Goal: Task Accomplishment & Management: Manage account settings

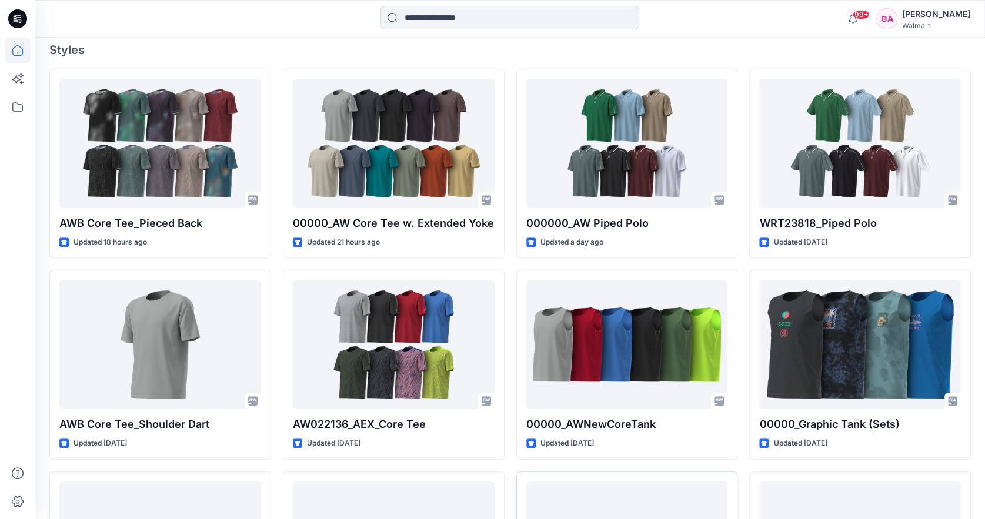
scroll to position [282, 0]
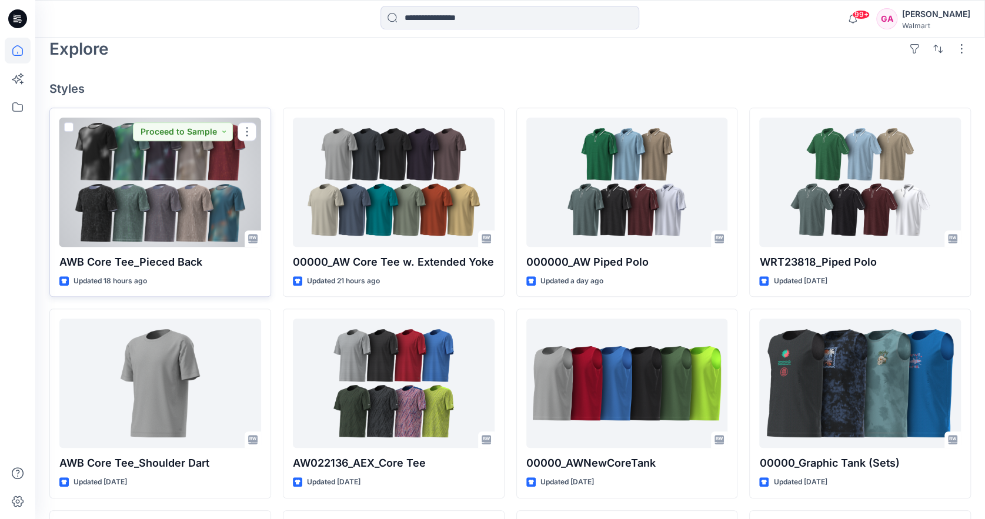
click at [181, 259] on p "AWB Core Tee_Pieced Back" at bounding box center [160, 262] width 202 height 16
click at [132, 257] on p "AWB Core Tee_Pieced Back" at bounding box center [160, 262] width 202 height 16
click at [131, 174] on div at bounding box center [160, 182] width 202 height 129
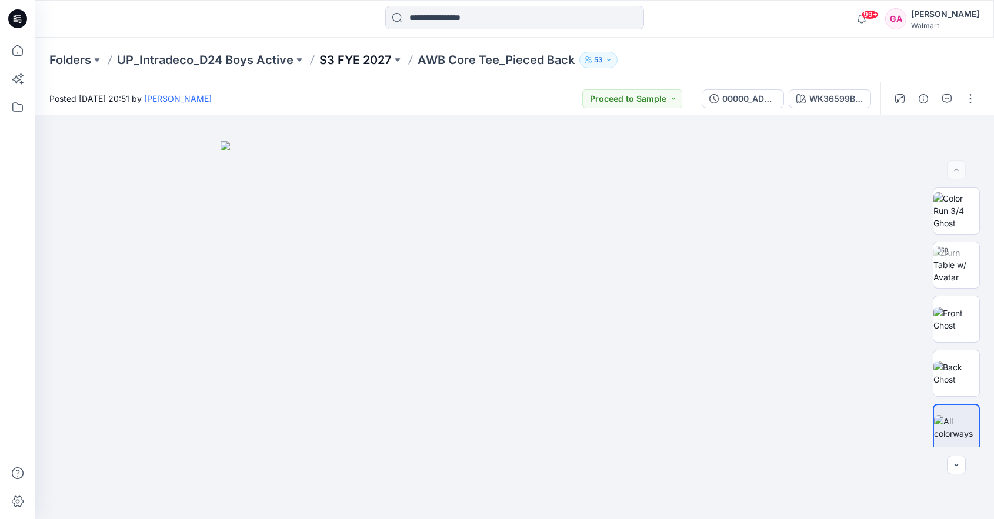
click at [365, 56] on p "S3 FYE 2027" at bounding box center [355, 60] width 72 height 16
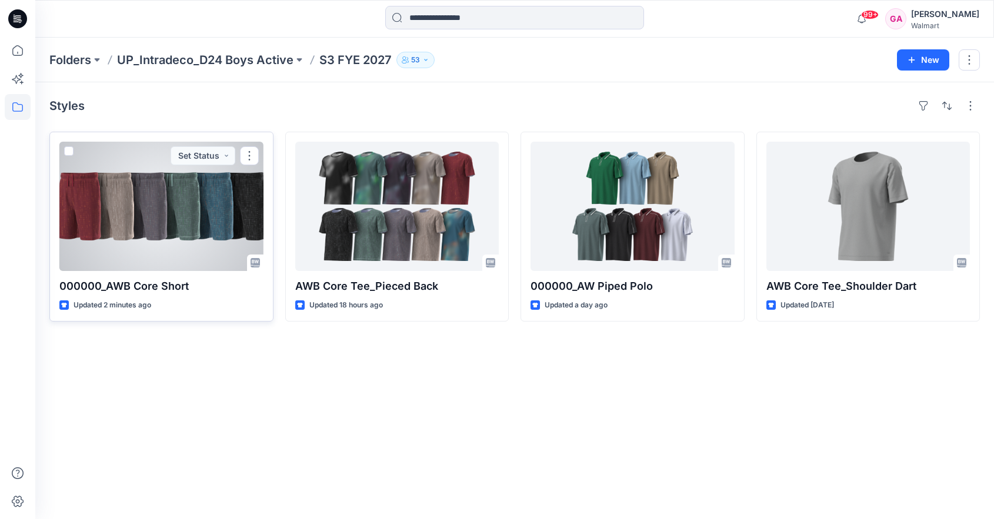
click at [142, 215] on div at bounding box center [161, 206] width 204 height 129
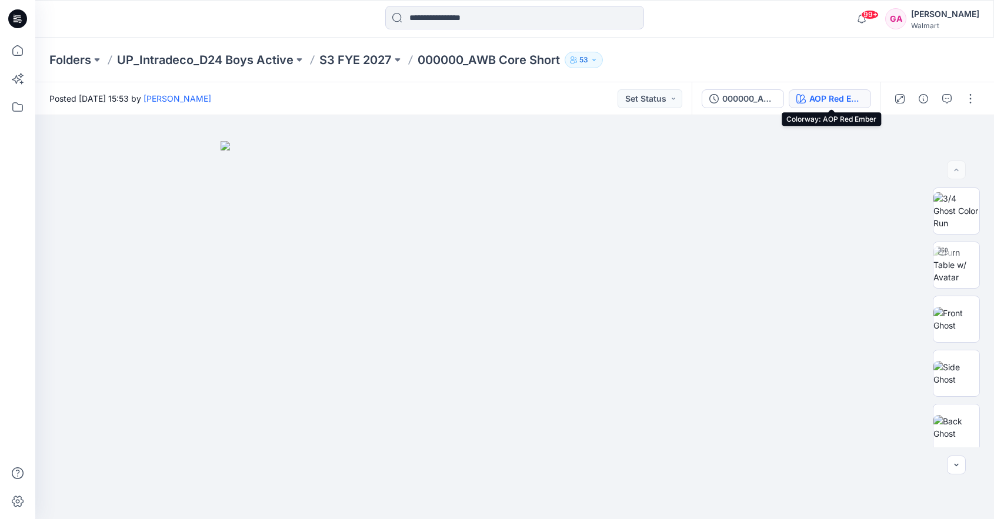
click at [847, 94] on div "AOP Red Ember" at bounding box center [836, 98] width 54 height 13
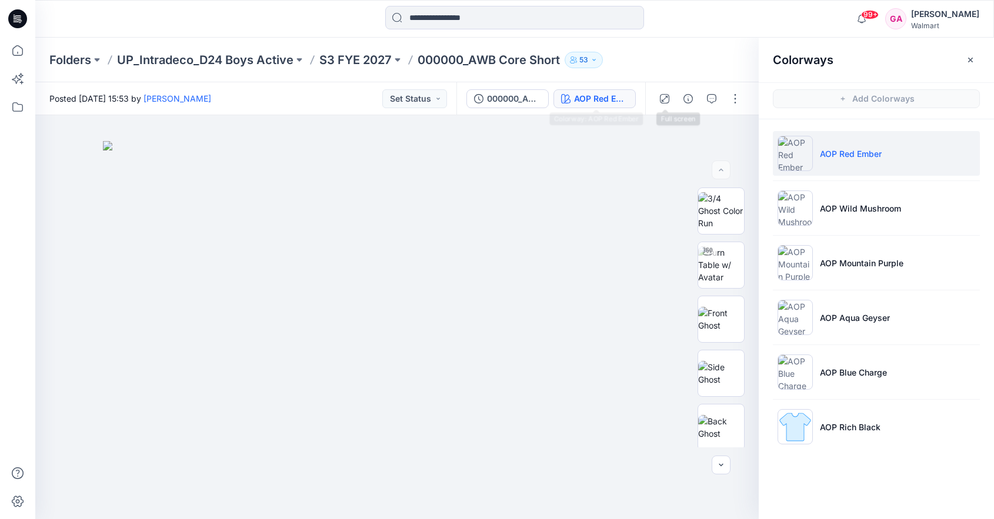
click at [621, 101] on div "AOP Red Ember" at bounding box center [601, 98] width 54 height 13
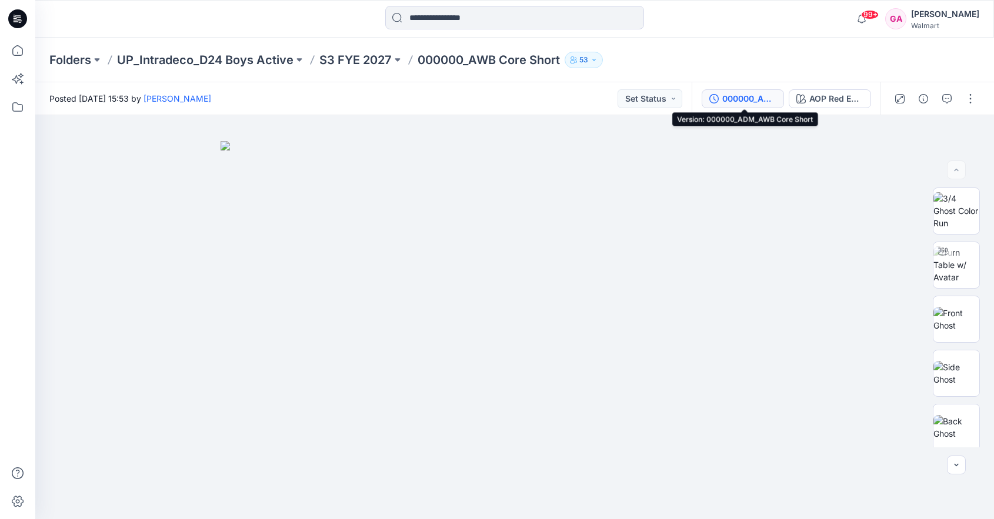
click at [733, 97] on div "000000_ADM_AWB Core Short" at bounding box center [749, 98] width 54 height 13
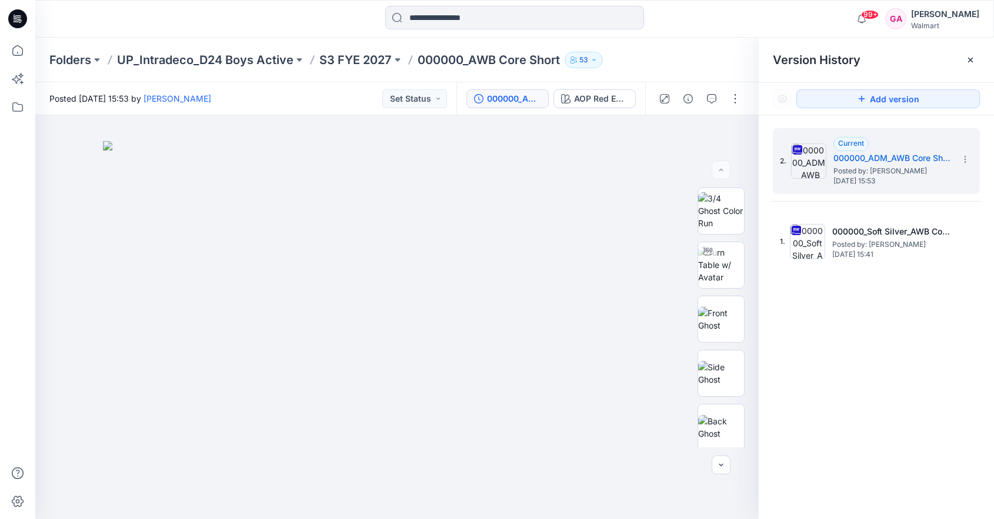
click at [856, 340] on div "2. Current 000000_ADM_AWB Core Short Posted by: Gabriela Alvarado Thursday, Sep…" at bounding box center [876, 325] width 235 height 421
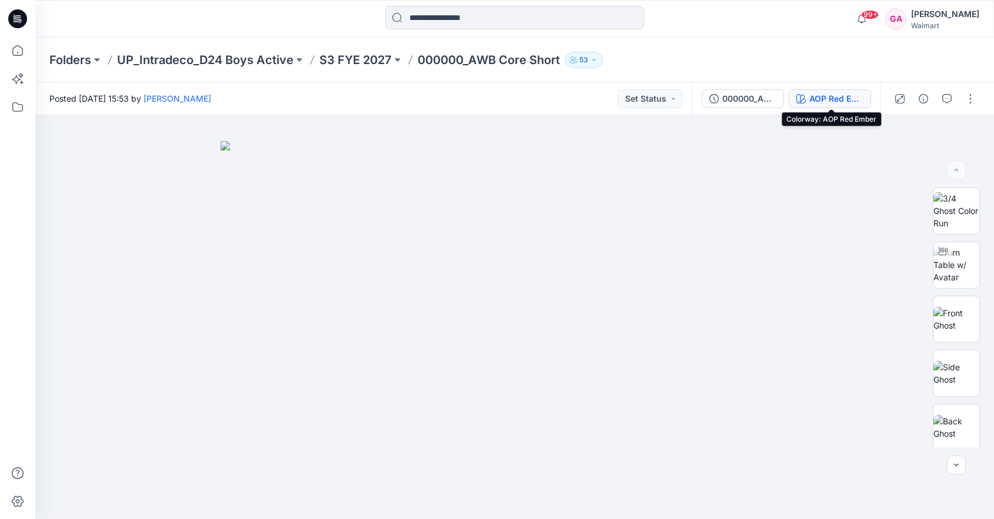
click at [809, 94] on button "AOP Red Ember" at bounding box center [830, 98] width 82 height 19
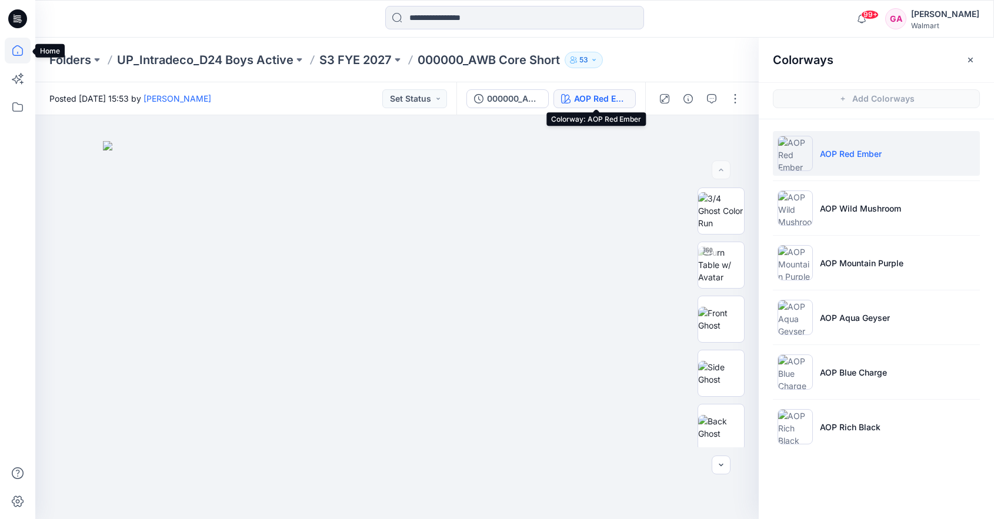
click at [18, 45] on icon at bounding box center [18, 51] width 26 height 26
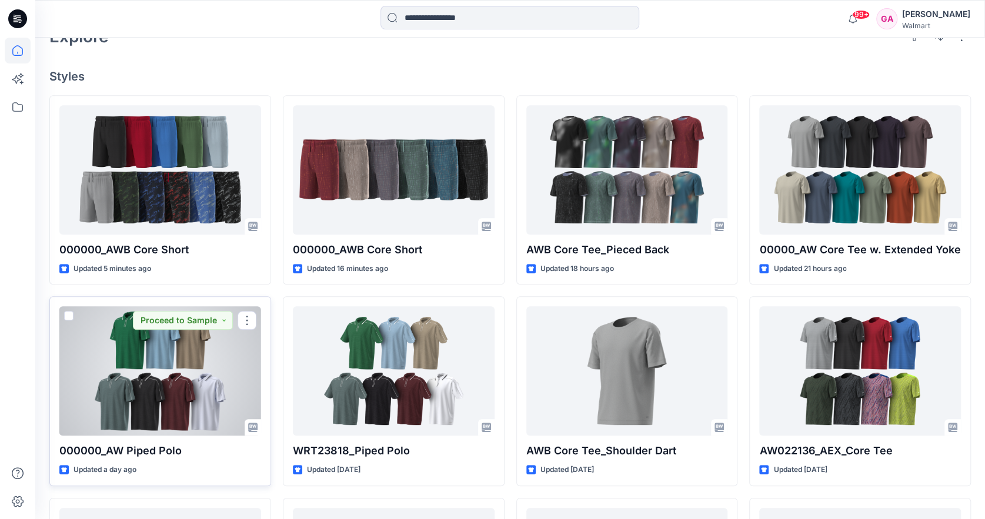
scroll to position [235, 0]
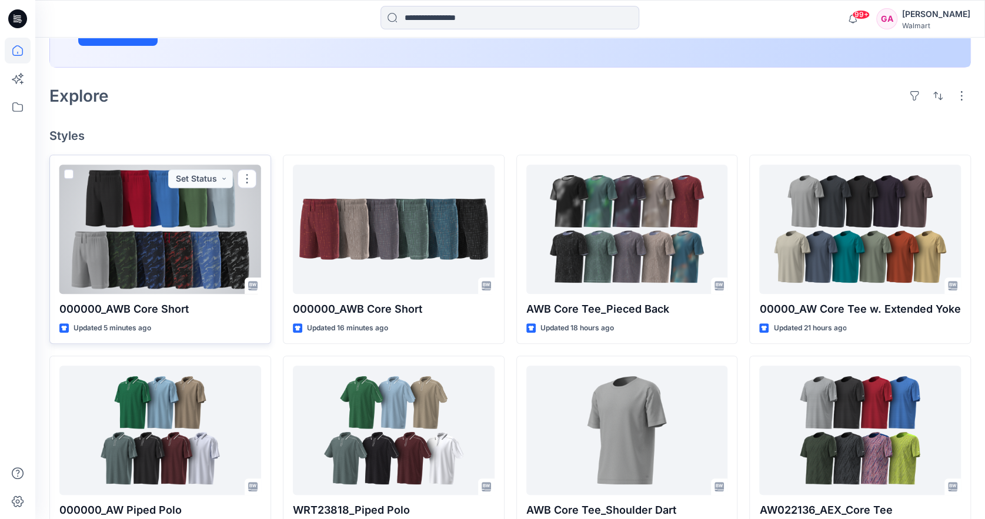
click at [186, 246] on div at bounding box center [160, 229] width 202 height 129
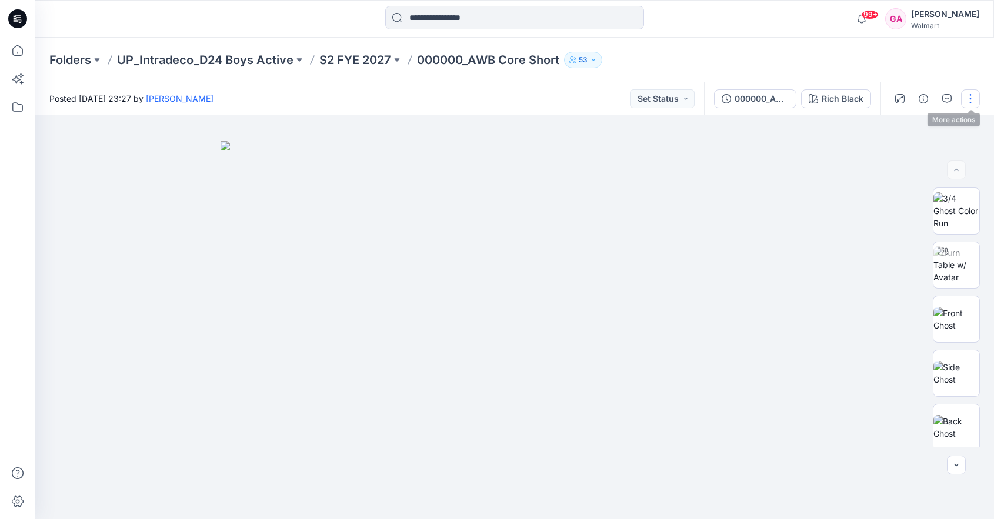
click at [967, 98] on button "button" at bounding box center [970, 98] width 19 height 19
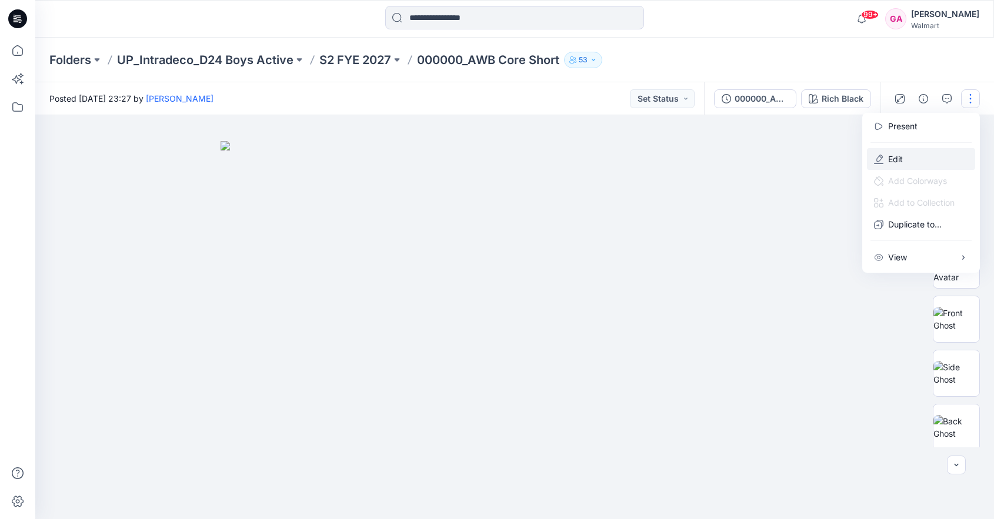
click at [914, 157] on button "Edit" at bounding box center [921, 159] width 108 height 22
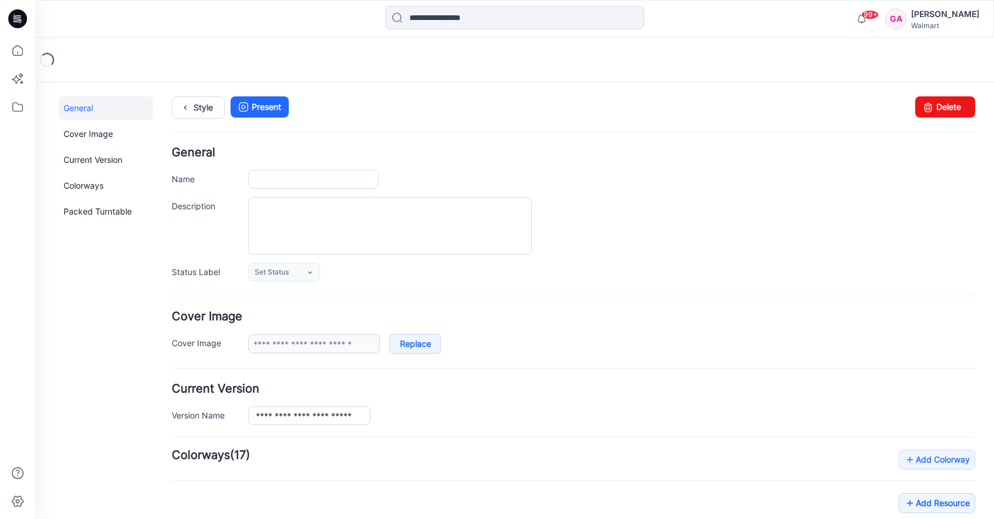
type input "**********"
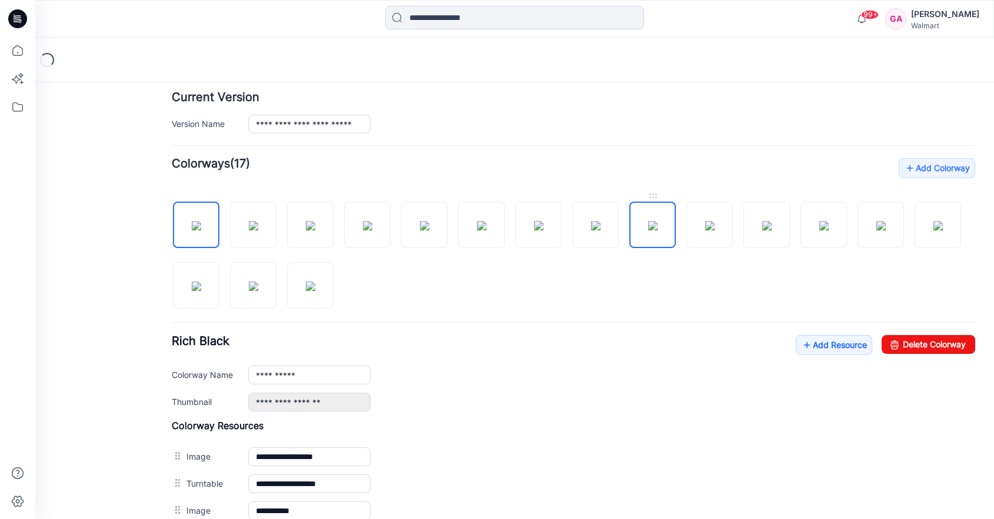
scroll to position [294, 0]
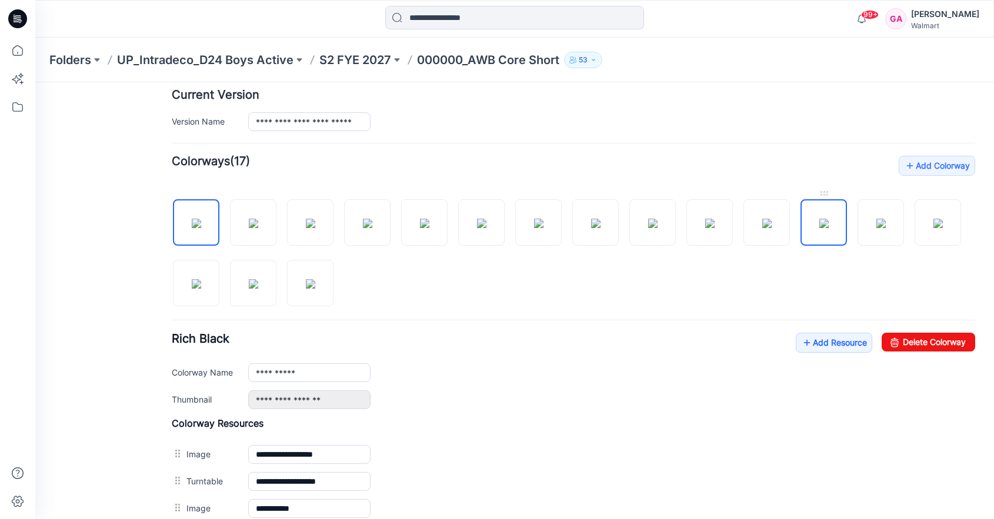
click at [827, 219] on img at bounding box center [823, 223] width 9 height 9
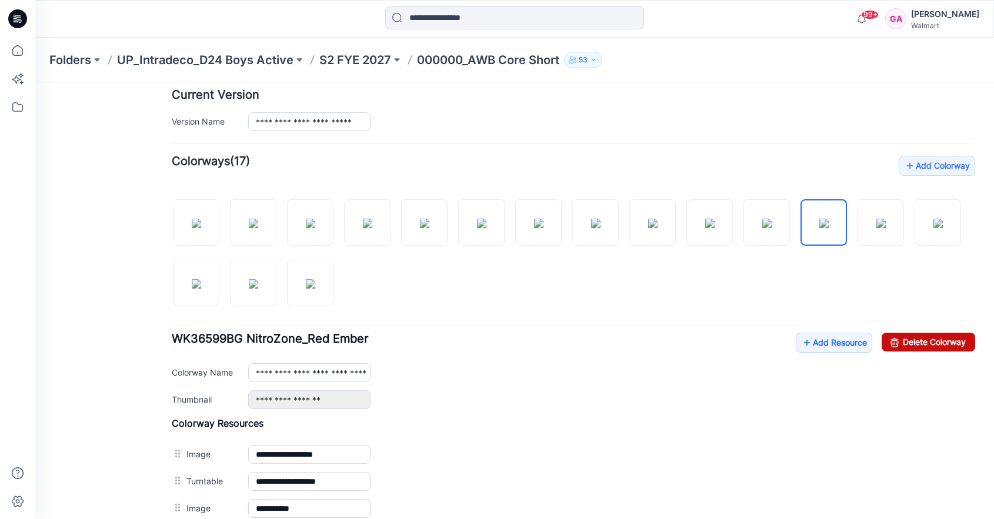
drag, startPoint x: 906, startPoint y: 335, endPoint x: 581, endPoint y: 138, distance: 380.0
click at [906, 335] on link "Delete Colorway" at bounding box center [929, 342] width 94 height 19
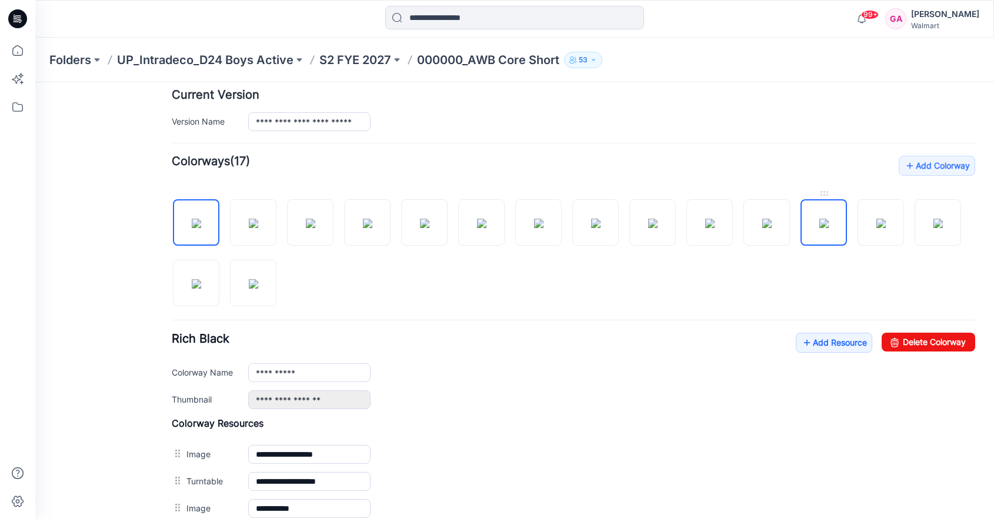
click at [829, 219] on img at bounding box center [823, 223] width 9 height 9
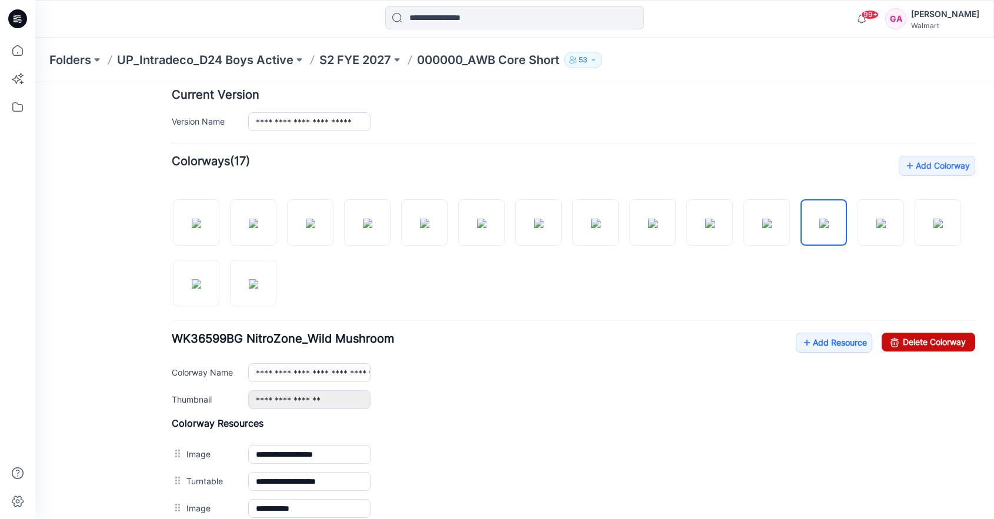
drag, startPoint x: 909, startPoint y: 340, endPoint x: 598, endPoint y: 141, distance: 370.1
click at [909, 340] on link "Delete Colorway" at bounding box center [929, 342] width 94 height 19
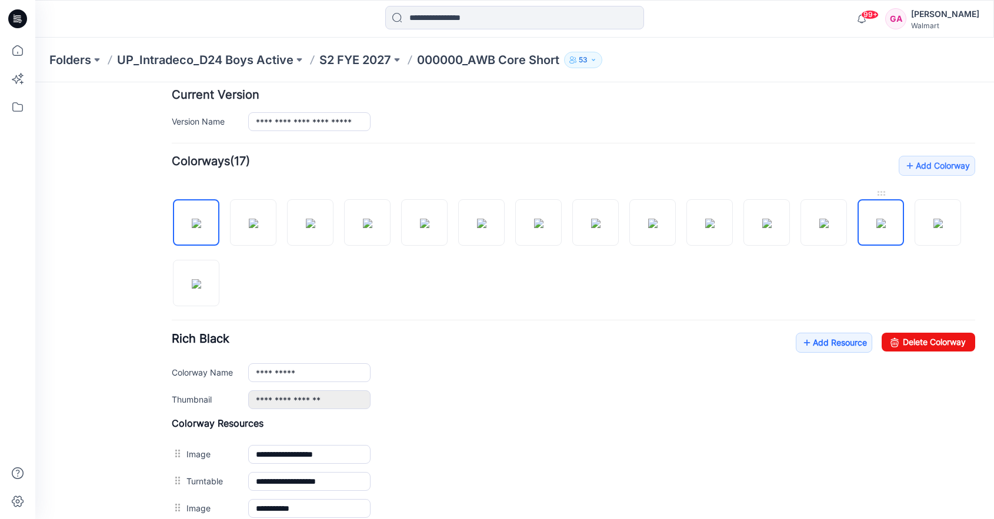
click at [876, 224] on img at bounding box center [880, 223] width 9 height 9
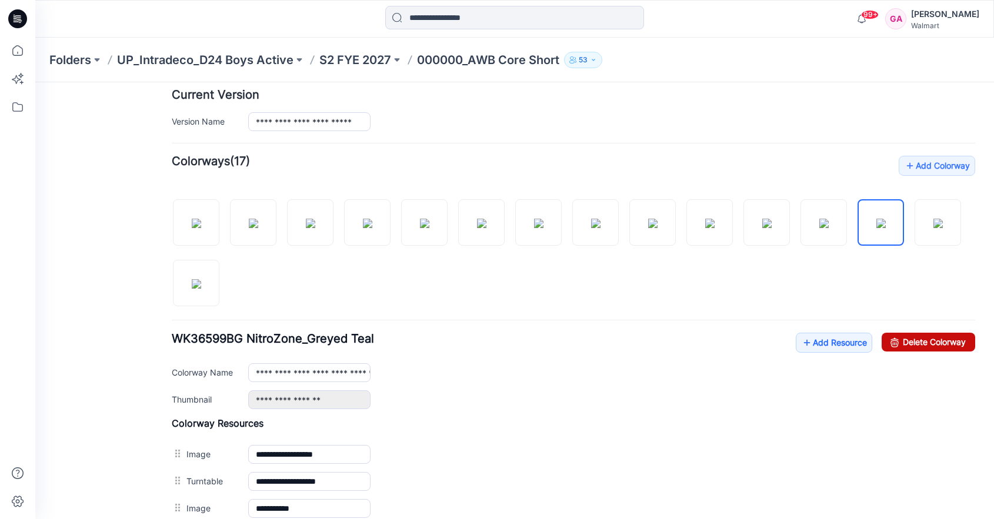
click at [913, 339] on link "Delete Colorway" at bounding box center [929, 342] width 94 height 19
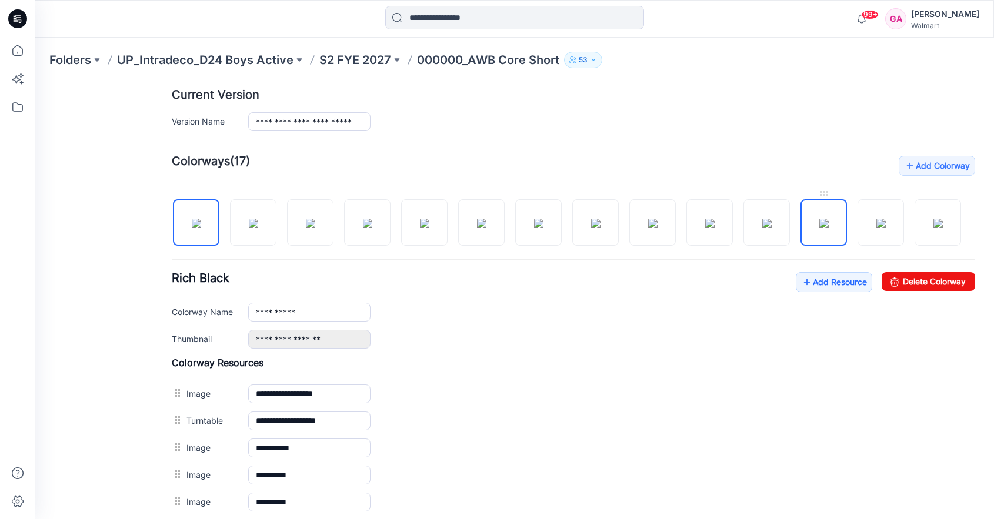
click at [819, 221] on img at bounding box center [823, 223] width 9 height 9
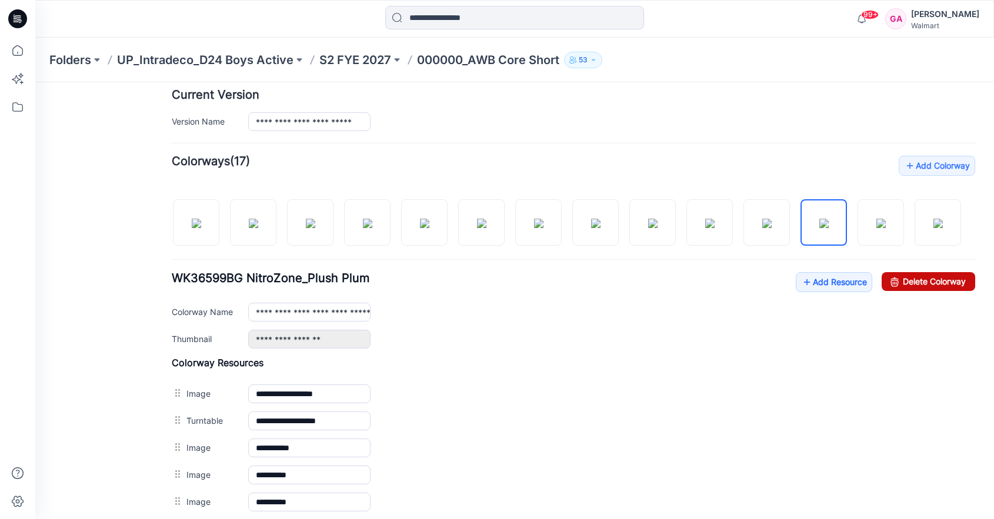
click at [901, 291] on link "Delete Colorway" at bounding box center [929, 281] width 94 height 19
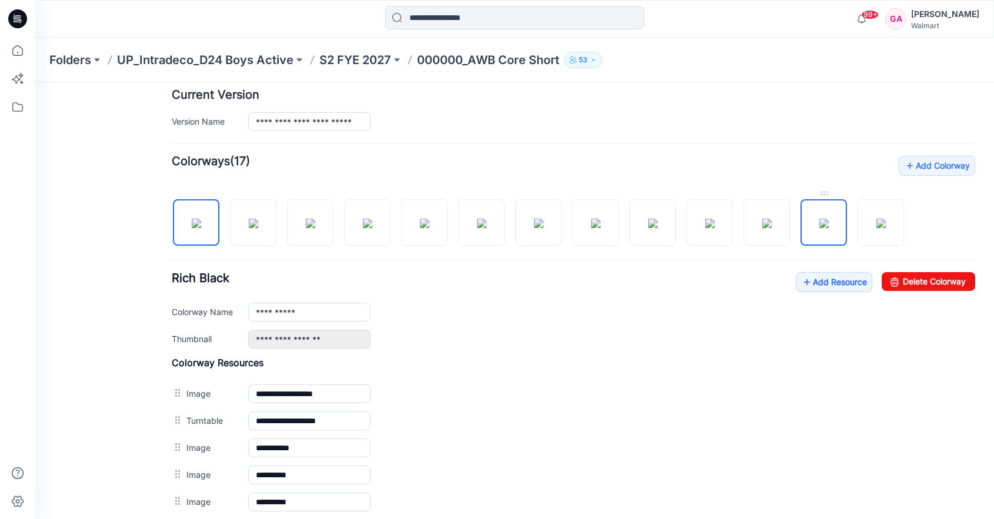
click at [819, 221] on img at bounding box center [823, 223] width 9 height 9
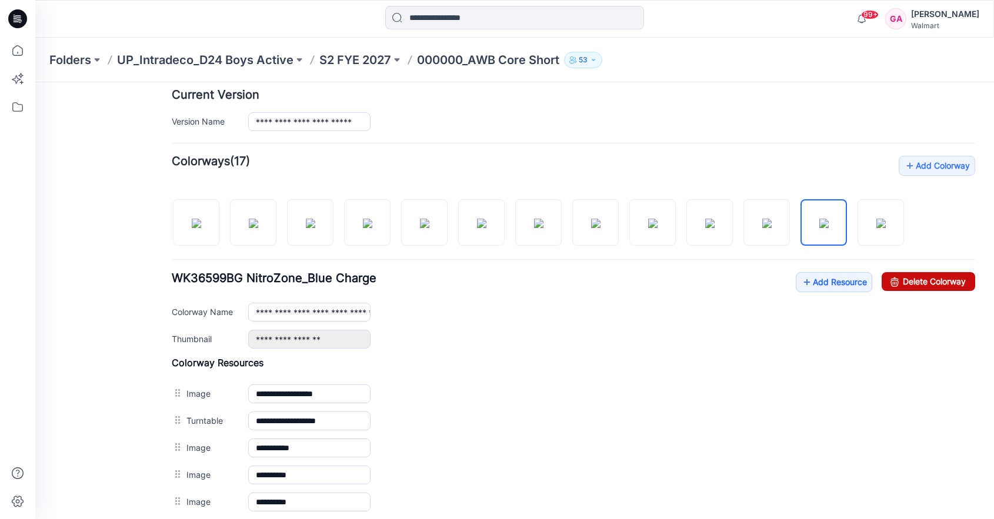
drag, startPoint x: 920, startPoint y: 282, endPoint x: 569, endPoint y: 130, distance: 382.3
click at [920, 282] on link "Delete Colorway" at bounding box center [929, 281] width 94 height 19
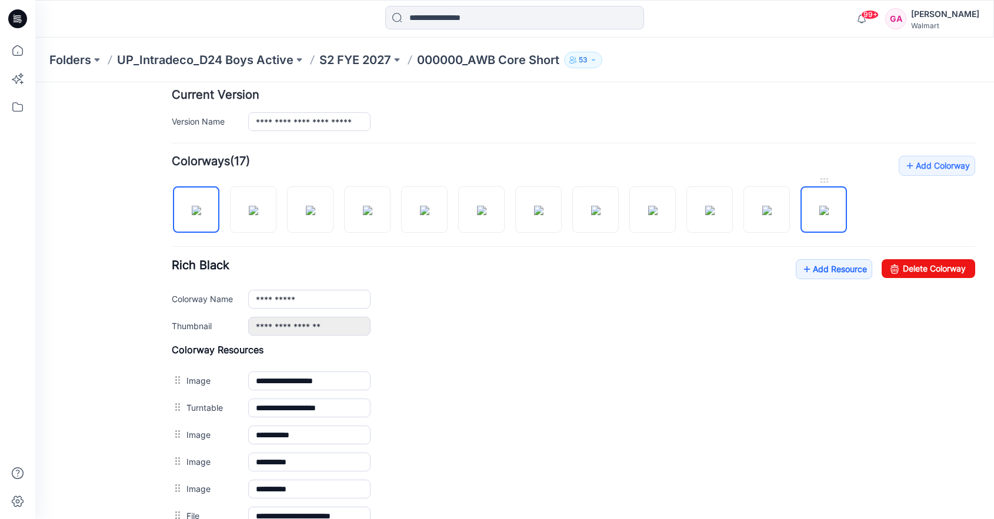
click at [829, 206] on img at bounding box center [823, 210] width 9 height 9
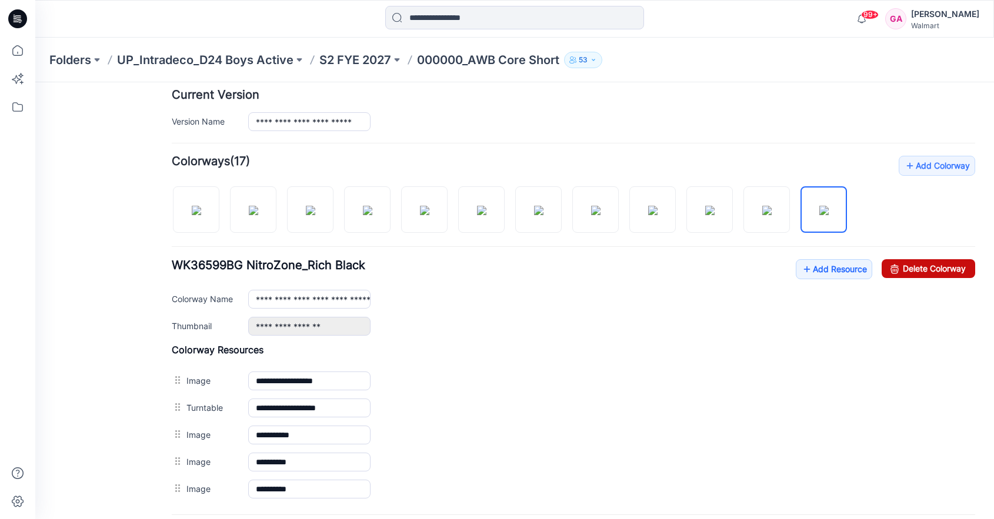
drag, startPoint x: 908, startPoint y: 270, endPoint x: 591, endPoint y: 131, distance: 346.7
click at [908, 270] on link "Delete Colorway" at bounding box center [929, 268] width 94 height 19
type input "**********"
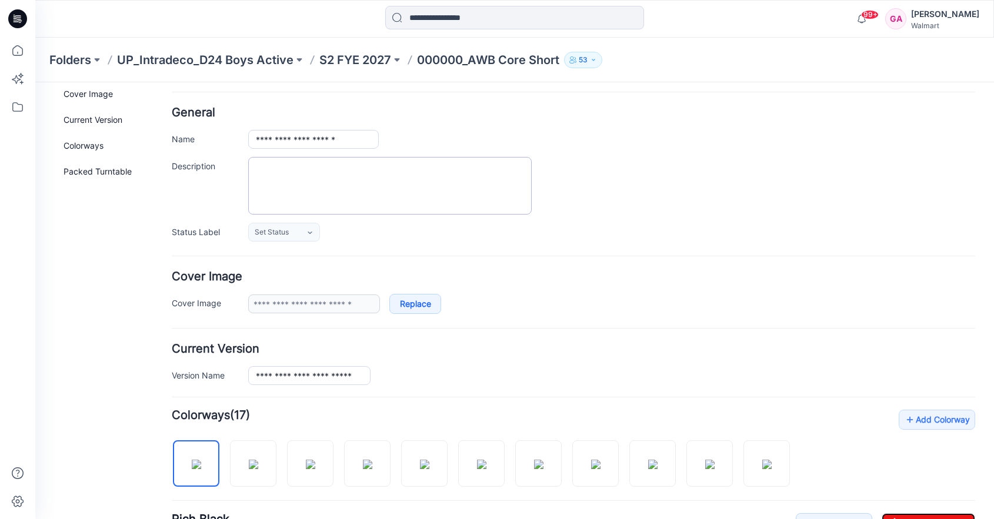
scroll to position [0, 0]
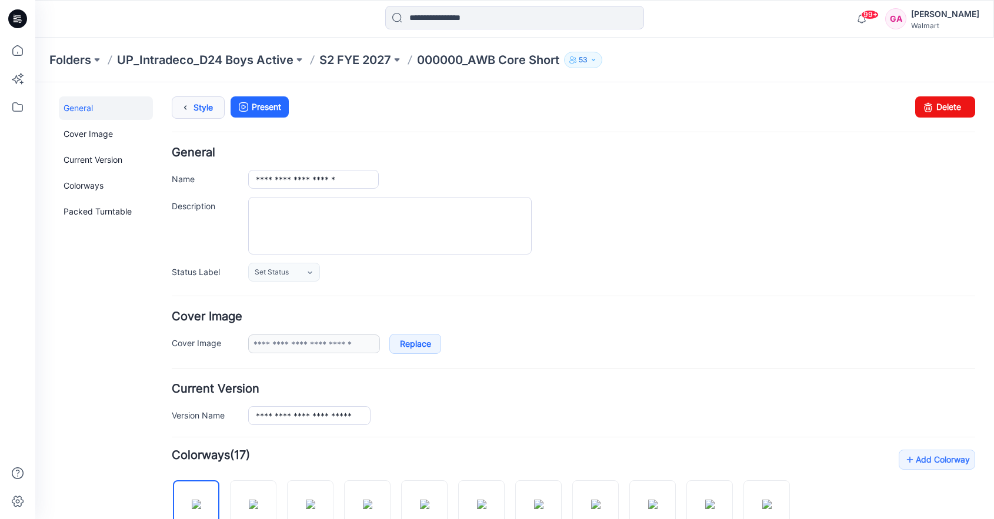
click at [204, 98] on link "Style" at bounding box center [198, 107] width 53 height 22
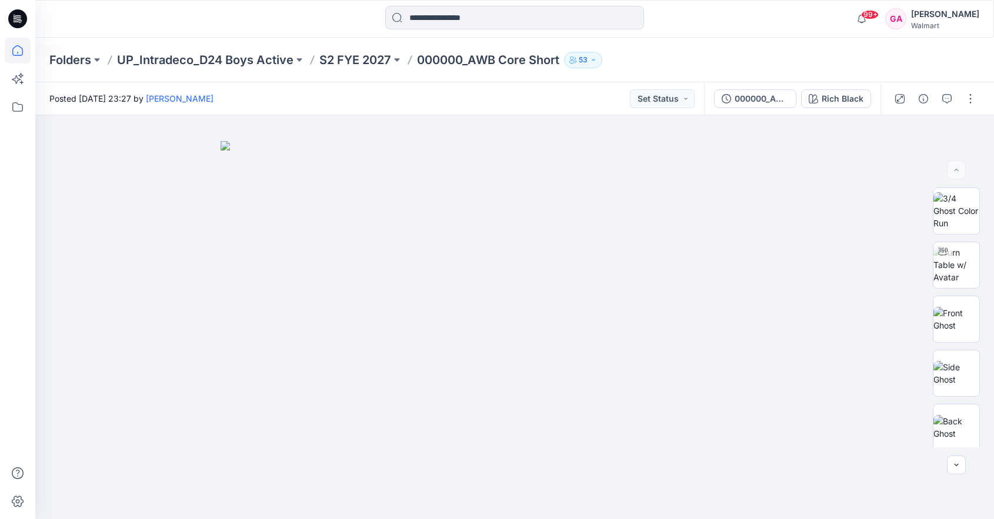
click at [19, 54] on icon at bounding box center [18, 51] width 26 height 26
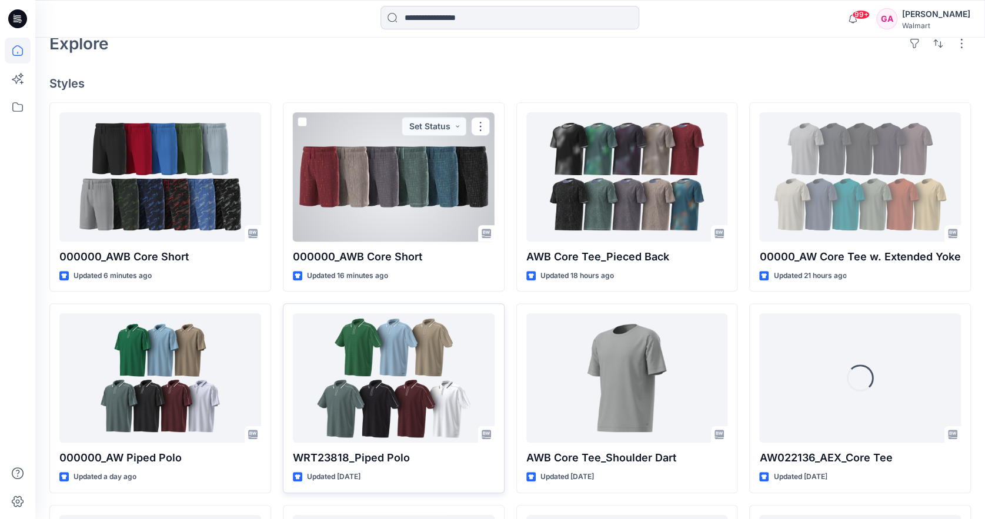
scroll to position [294, 0]
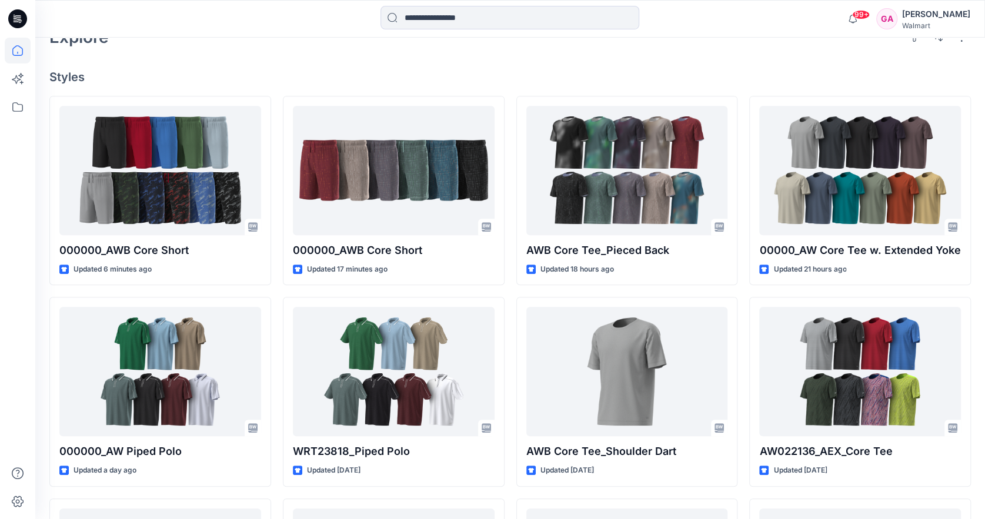
click at [22, 151] on div at bounding box center [18, 279] width 26 height 482
click at [19, 201] on div at bounding box center [18, 279] width 26 height 482
click at [18, 333] on div at bounding box center [18, 279] width 26 height 482
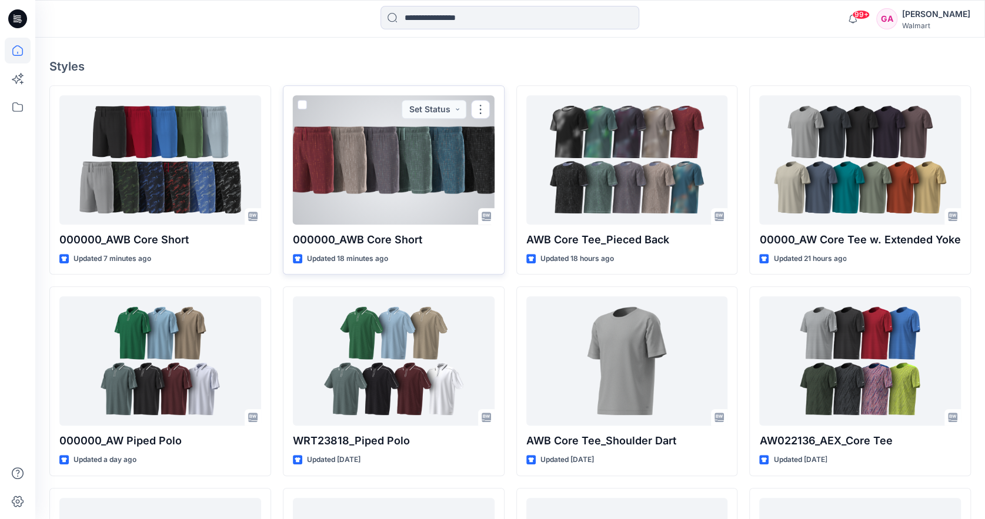
scroll to position [353, 0]
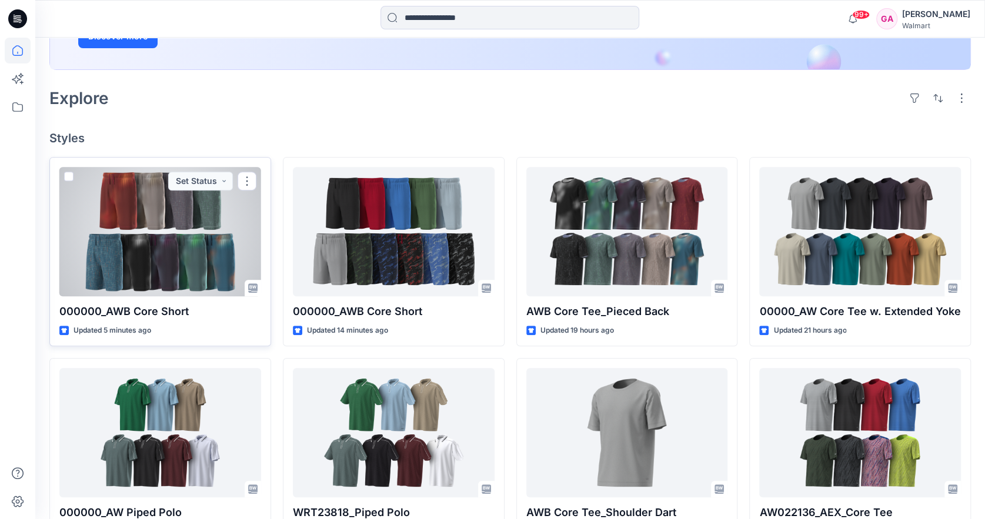
scroll to position [235, 0]
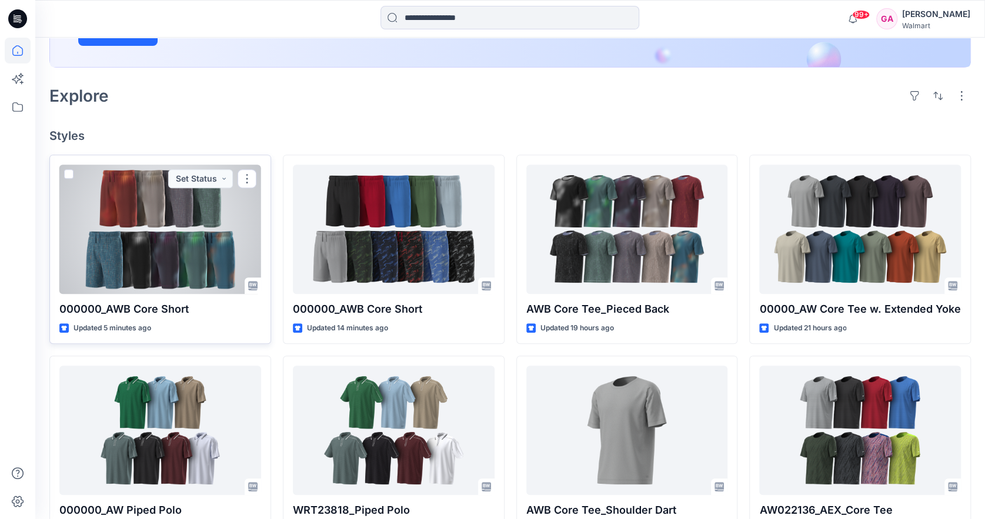
click at [177, 259] on div at bounding box center [160, 229] width 202 height 129
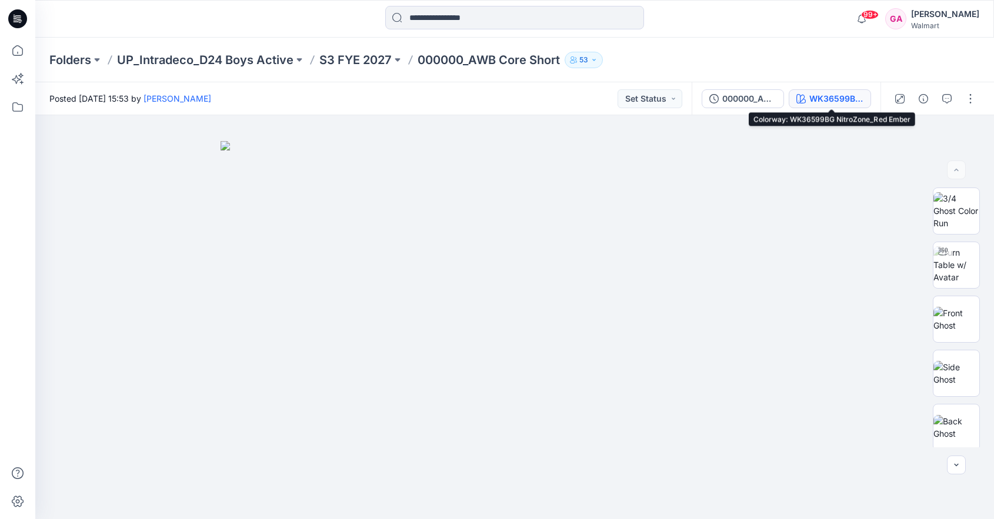
click at [835, 98] on div "WK36599BG NitroZone_Red Ember" at bounding box center [836, 98] width 54 height 13
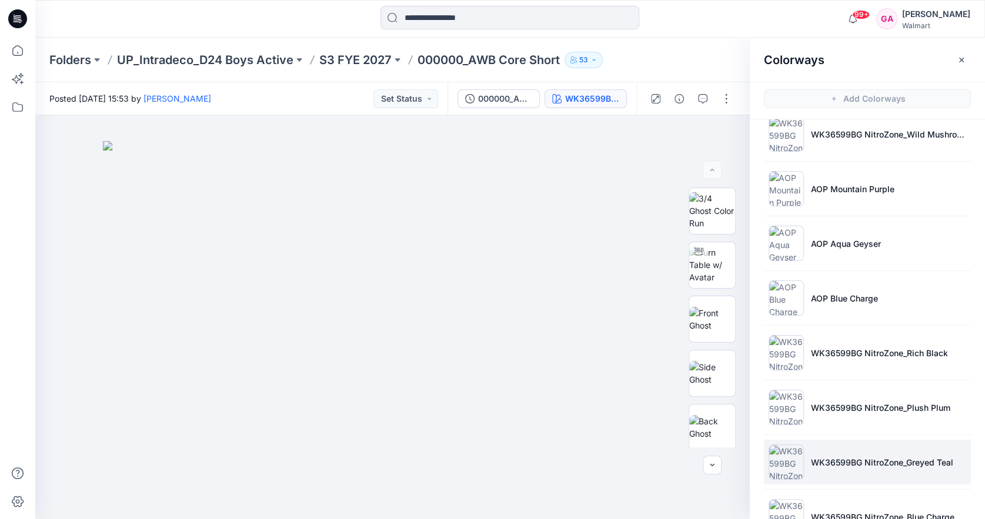
scroll to position [109, 0]
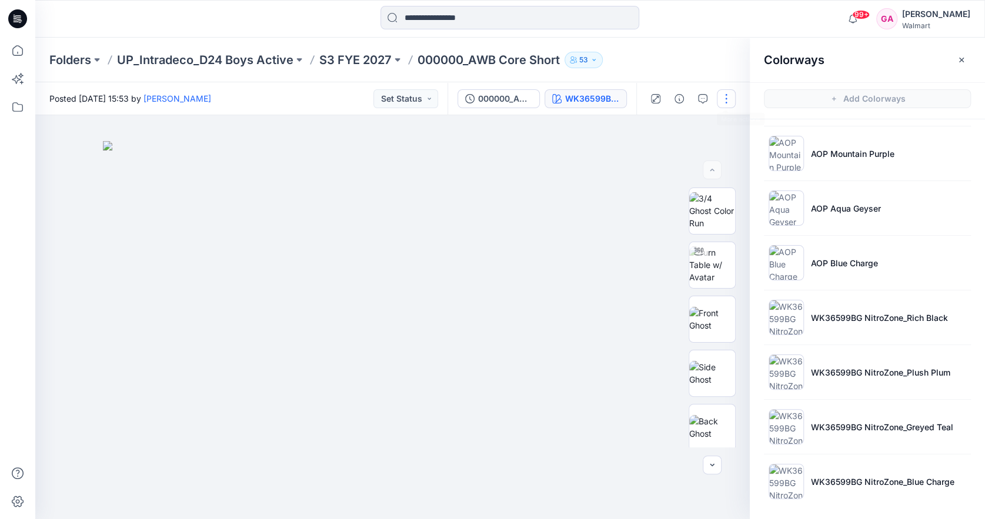
click at [724, 97] on button "button" at bounding box center [726, 98] width 19 height 19
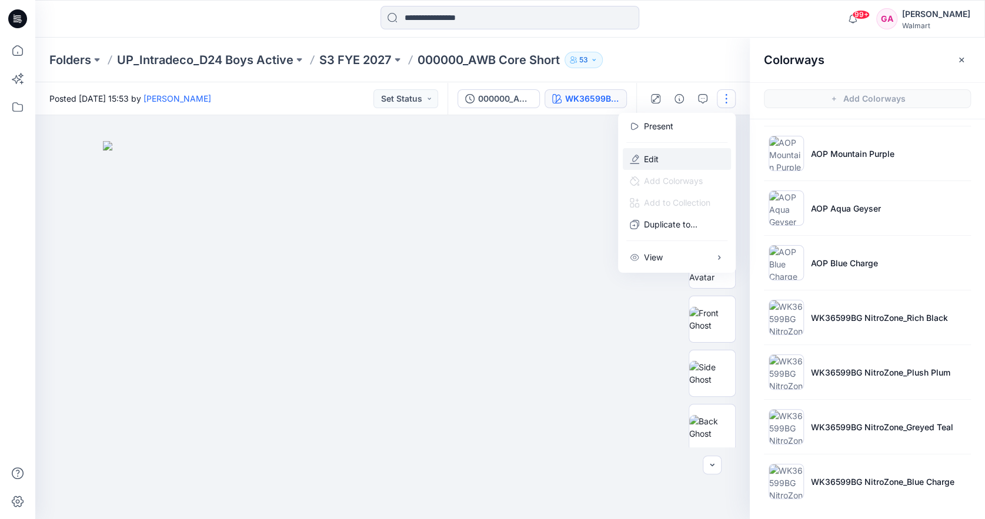
click at [667, 164] on button "Edit" at bounding box center [677, 159] width 108 height 22
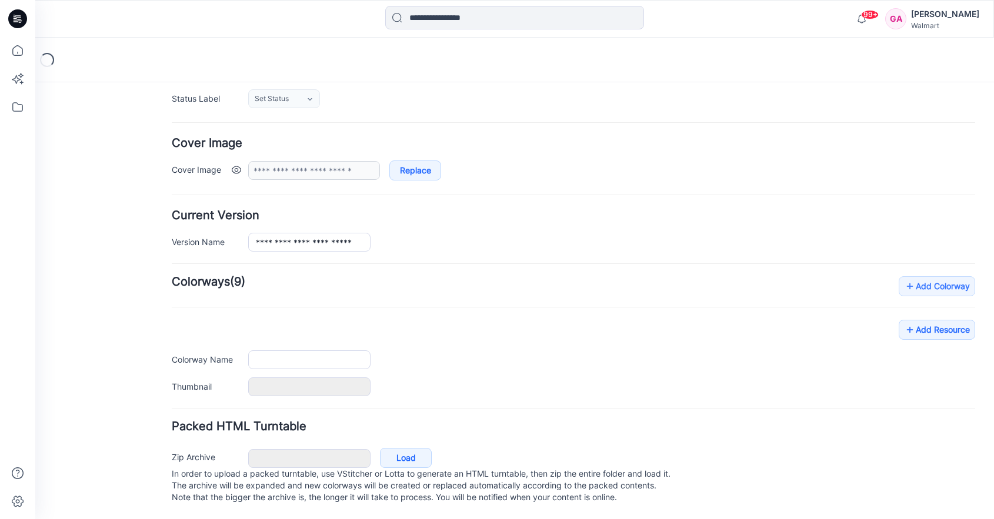
type input "**********"
